Goal: Obtain resource: Obtain resource

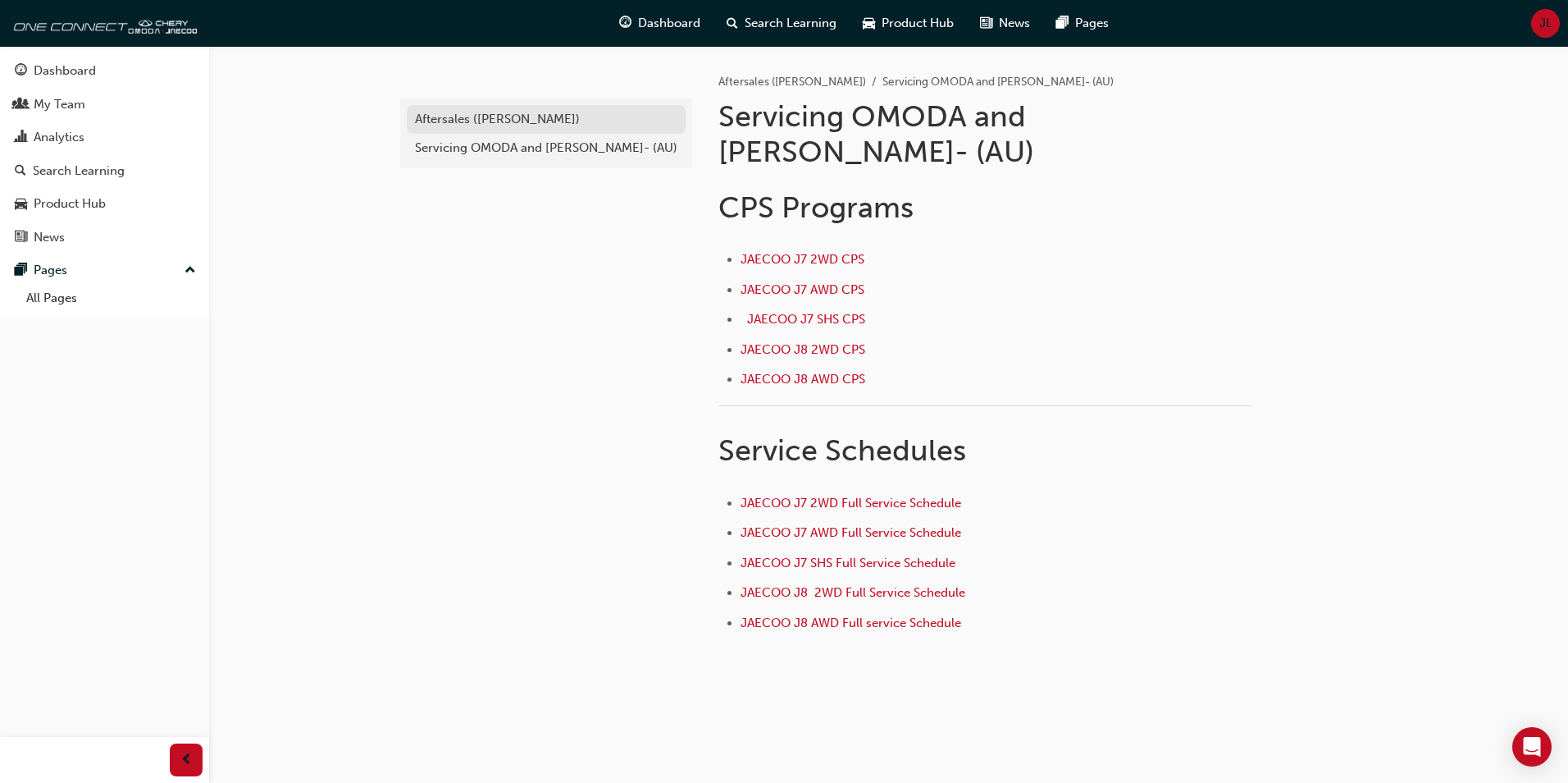
click at [528, 118] on div "Aftersales ([PERSON_NAME])" at bounding box center [546, 118] width 262 height 18
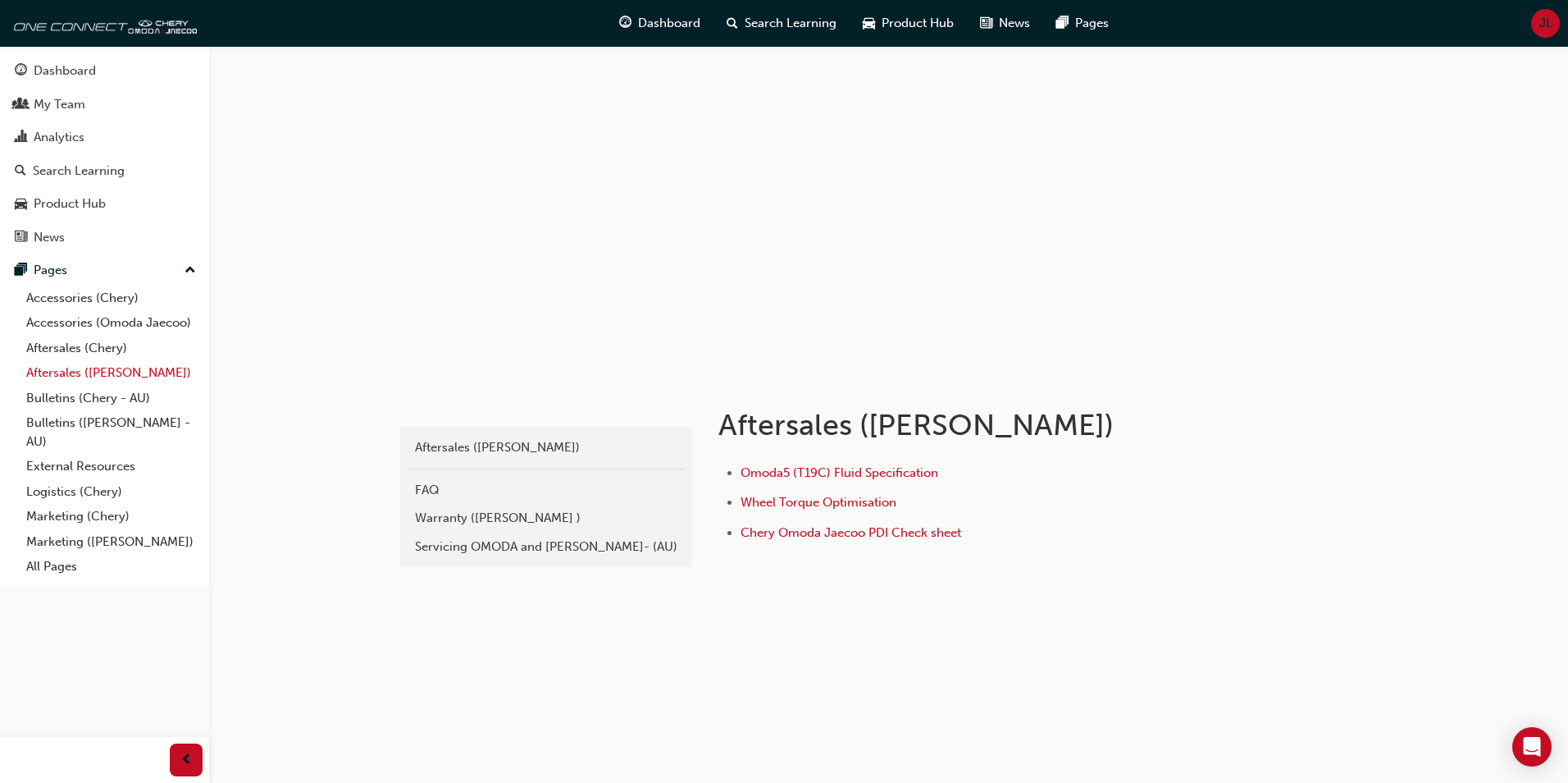
click at [119, 377] on link "Aftersales ([PERSON_NAME])" at bounding box center [110, 373] width 183 height 25
click at [115, 320] on link "Accessories (Omoda Jaecoo)" at bounding box center [110, 323] width 183 height 25
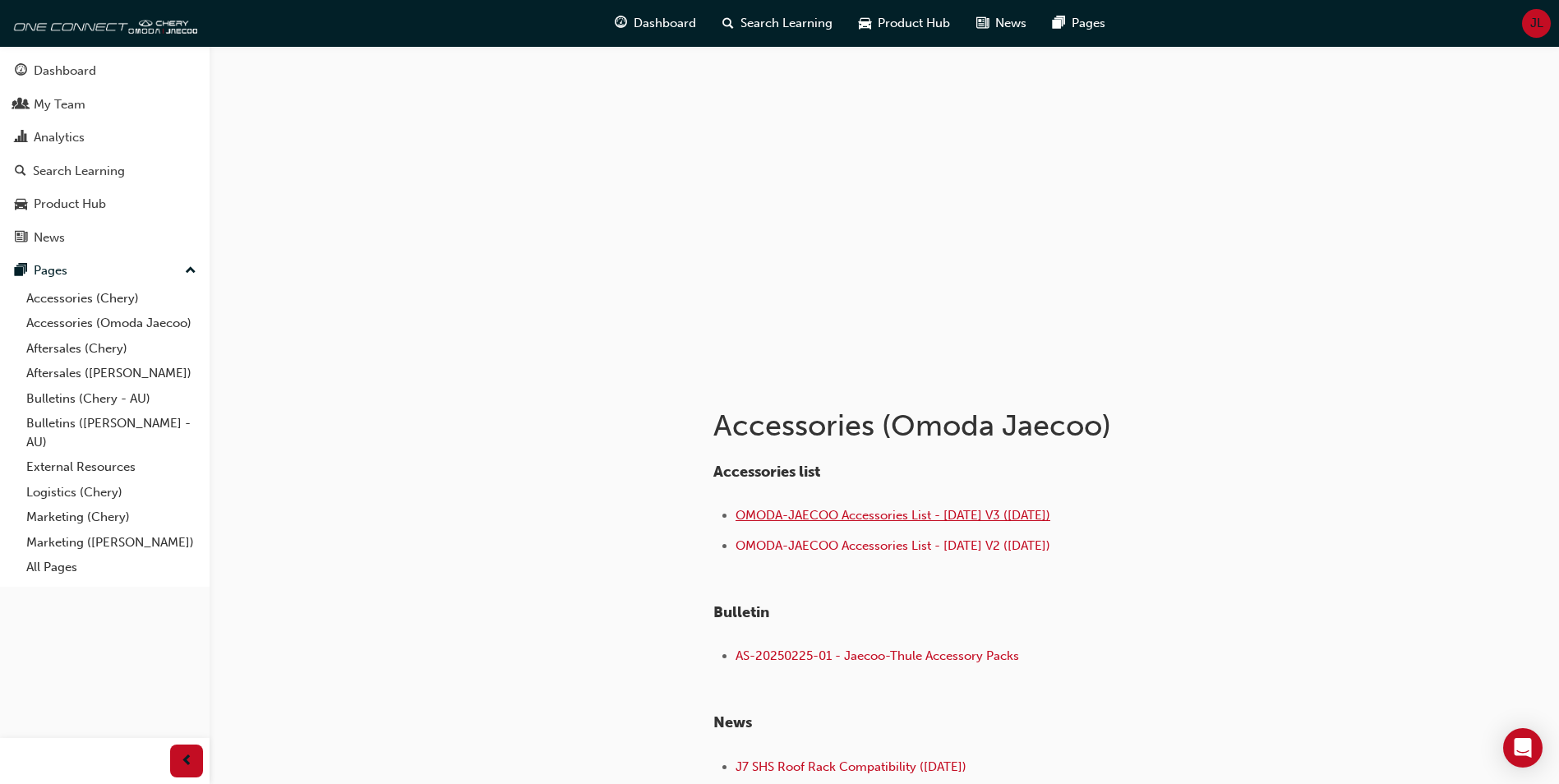
click at [913, 516] on span "OMODA-JAECOO Accessories List - [DATE] V3 ([DATE])" at bounding box center [893, 514] width 315 height 15
